Goal: Task Accomplishment & Management: Use online tool/utility

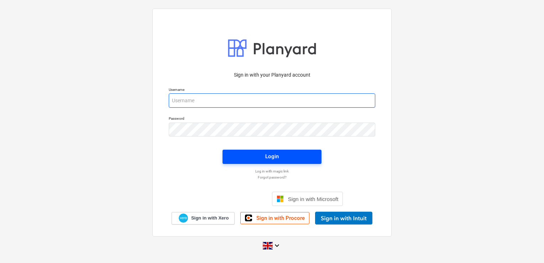
type input "[PERSON_NAME][EMAIL_ADDRESS][DOMAIN_NAME]"
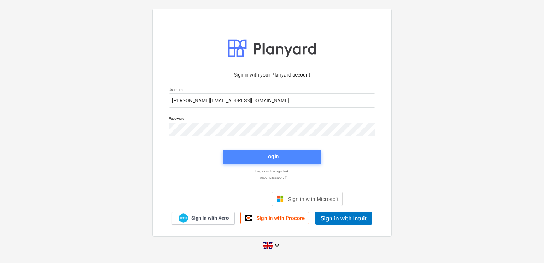
click at [266, 153] on div "Login" at bounding box center [272, 156] width 14 height 9
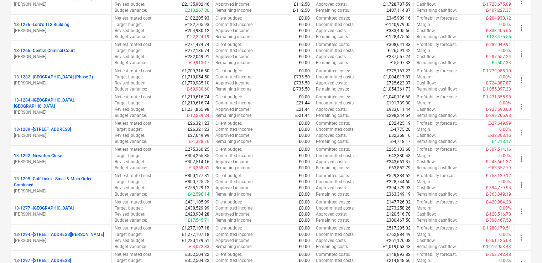
scroll to position [785, 0]
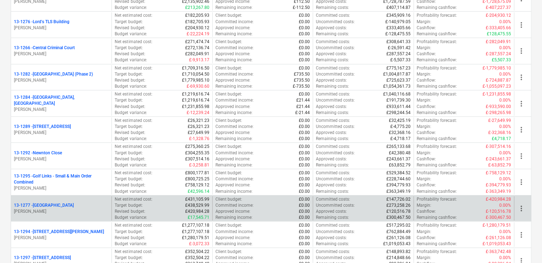
click at [80, 209] on p "[PERSON_NAME]" at bounding box center [61, 211] width 95 height 6
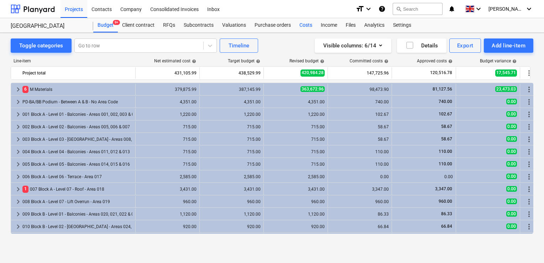
click at [301, 27] on div "Costs" at bounding box center [305, 25] width 21 height 14
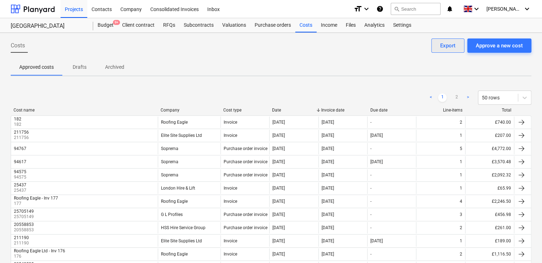
click at [444, 46] on div "Export" at bounding box center [447, 45] width 15 height 9
